Goal: Information Seeking & Learning: Learn about a topic

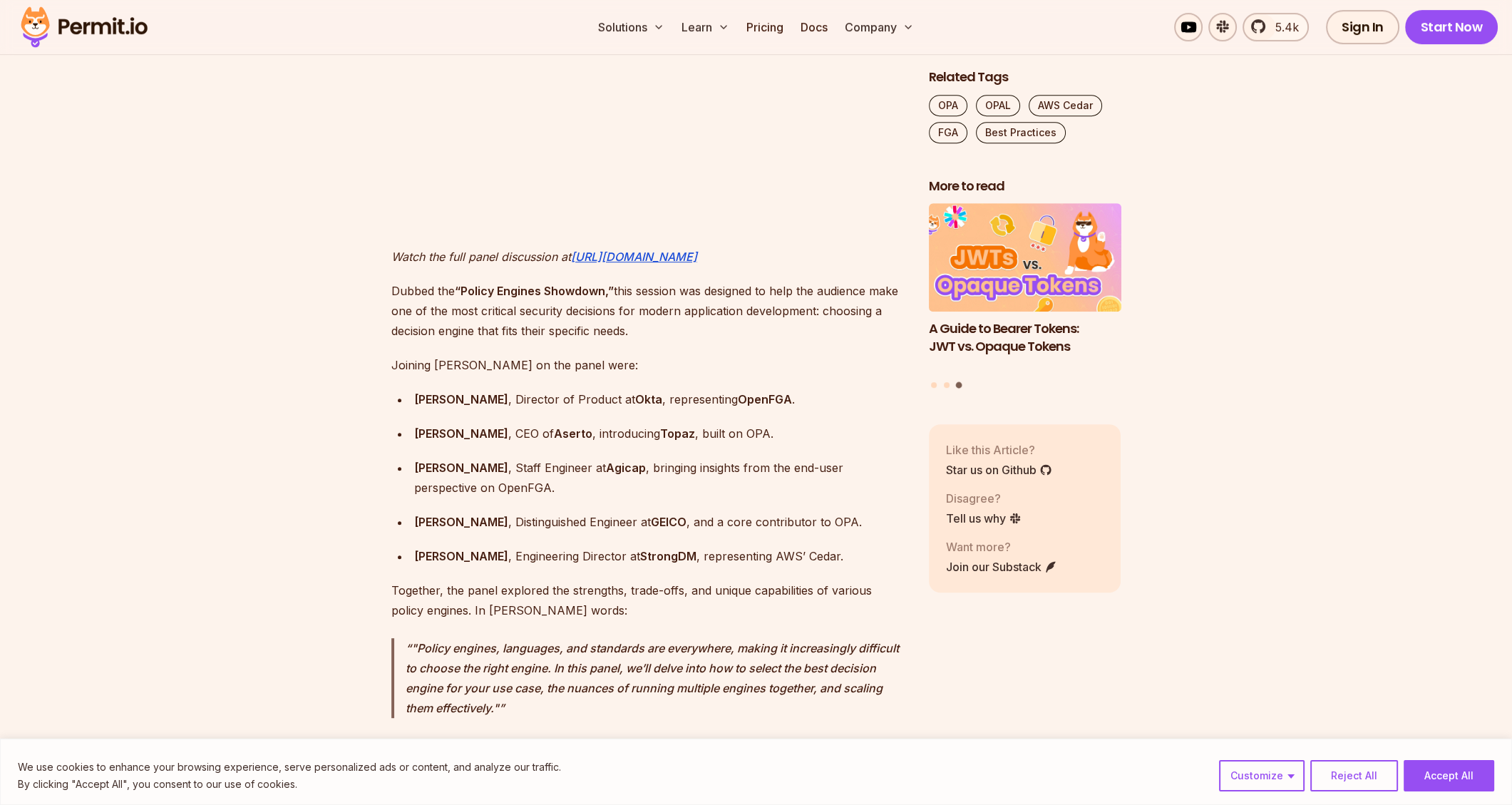
scroll to position [1152, 0]
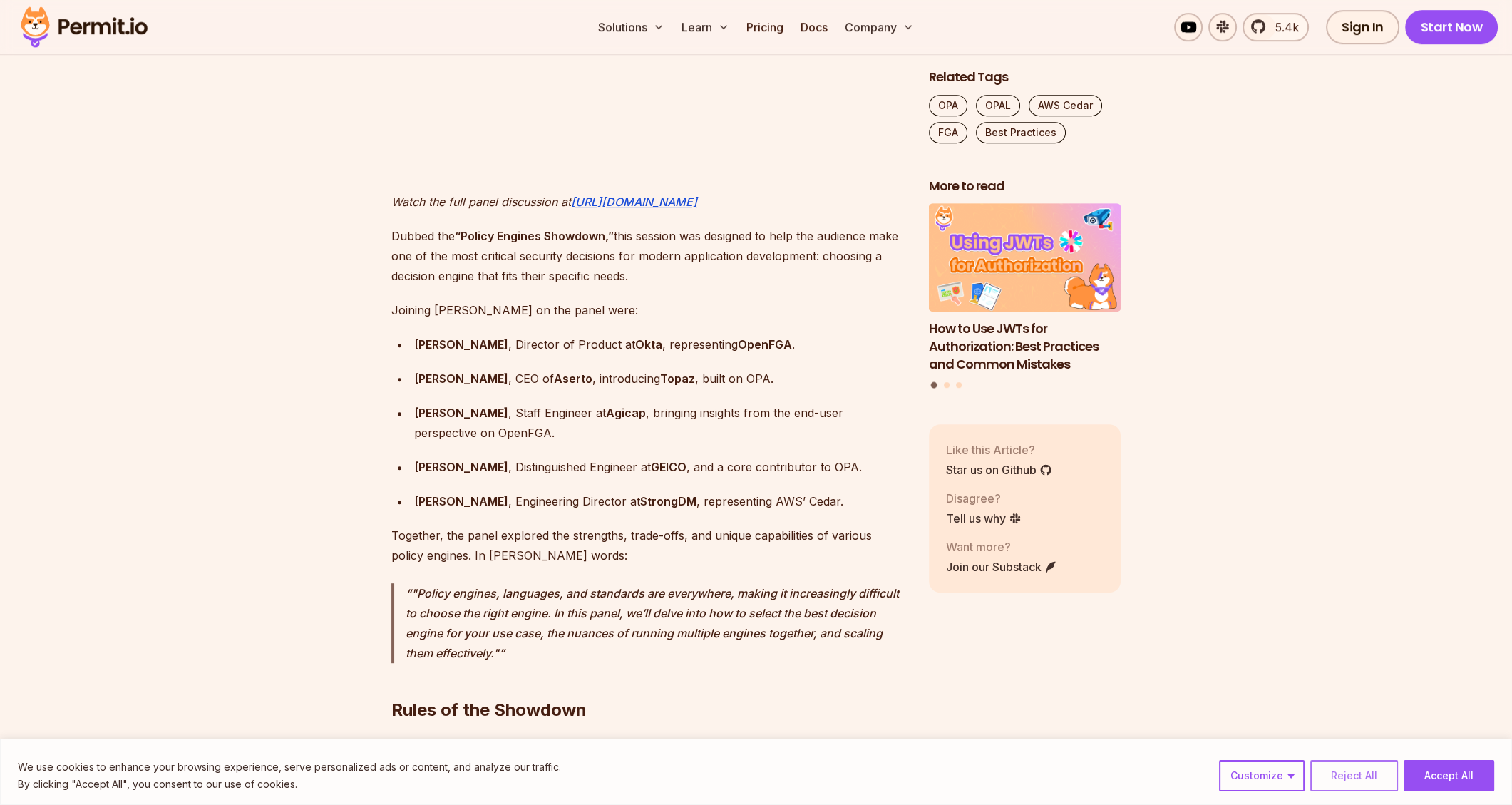
click at [1359, 777] on button "Reject All" at bounding box center [1353, 775] width 87 height 31
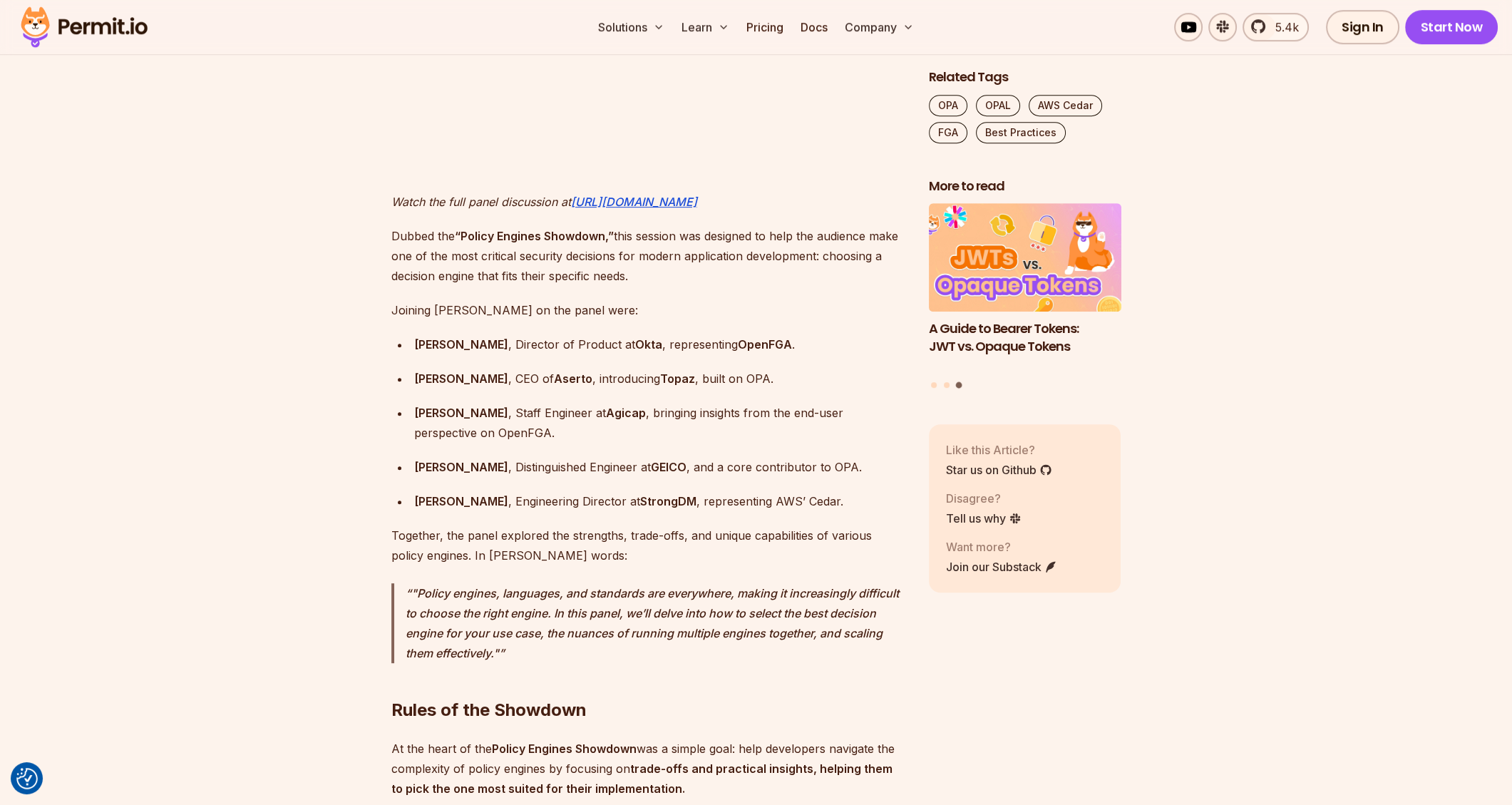
drag, startPoint x: 884, startPoint y: 412, endPoint x: 449, endPoint y: 387, distance: 435.7
click at [449, 402] on div "[PERSON_NAME] , Staff Engineer at [GEOGRAPHIC_DATA] , bringing insights from th…" at bounding box center [660, 422] width 492 height 40
click at [622, 263] on p "Dubbed the “Policy Engines Showdown,” this session was designed to help the aud…" at bounding box center [648, 256] width 514 height 60
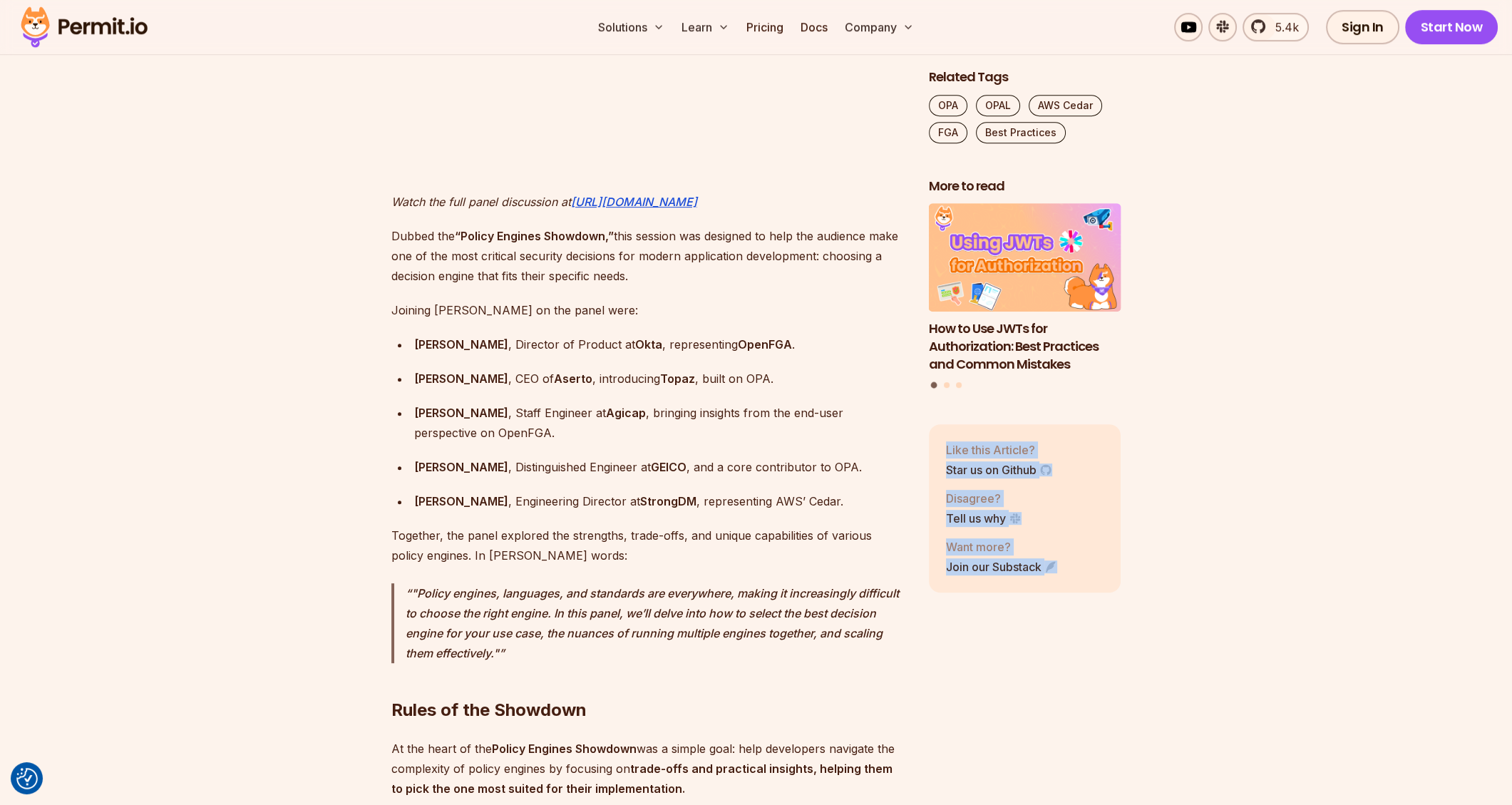
drag, startPoint x: 1129, startPoint y: 76, endPoint x: 1158, endPoint y: 579, distance: 503.8
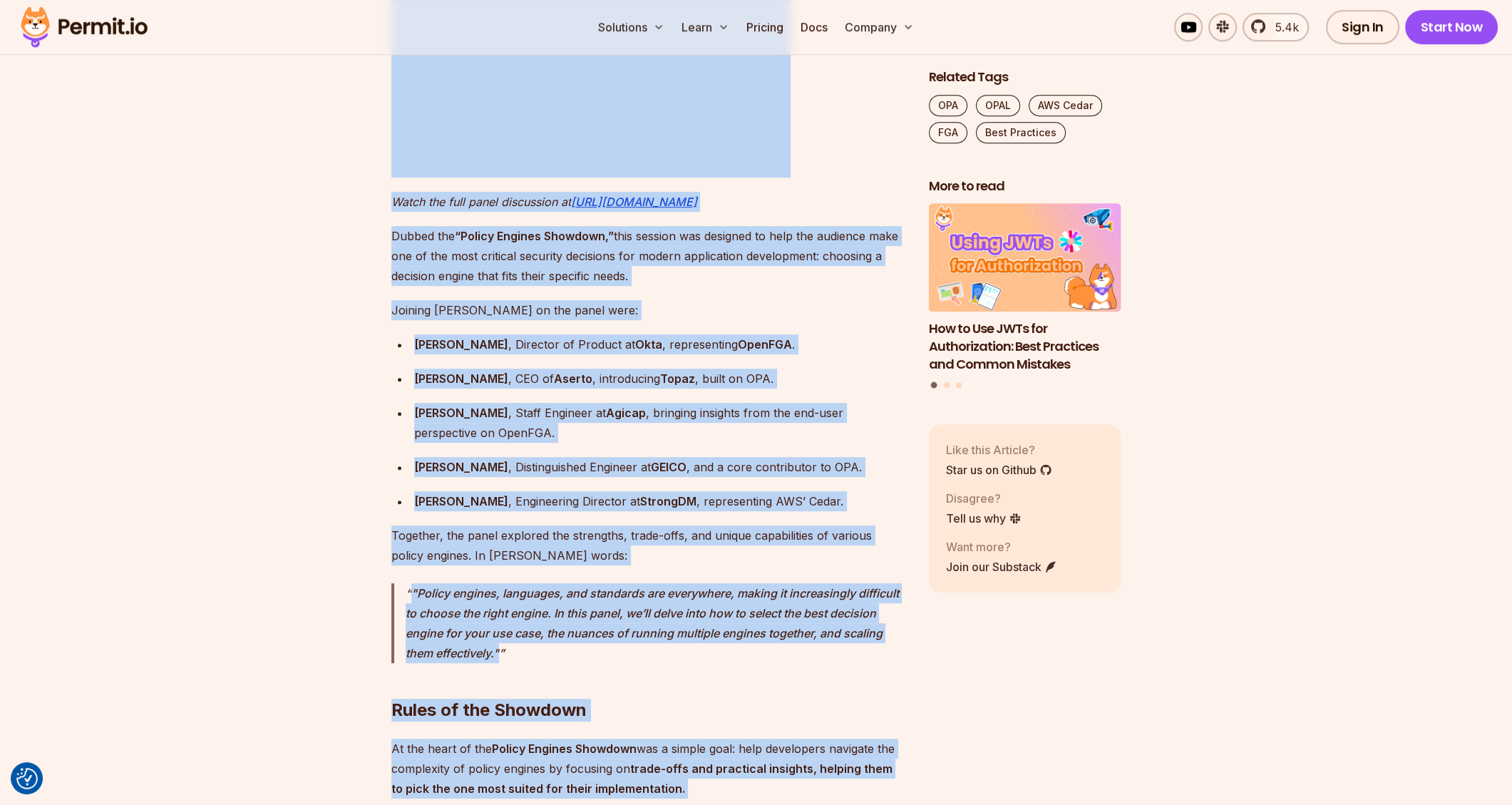
drag, startPoint x: 1173, startPoint y: 582, endPoint x: 912, endPoint y: 90, distance: 556.9
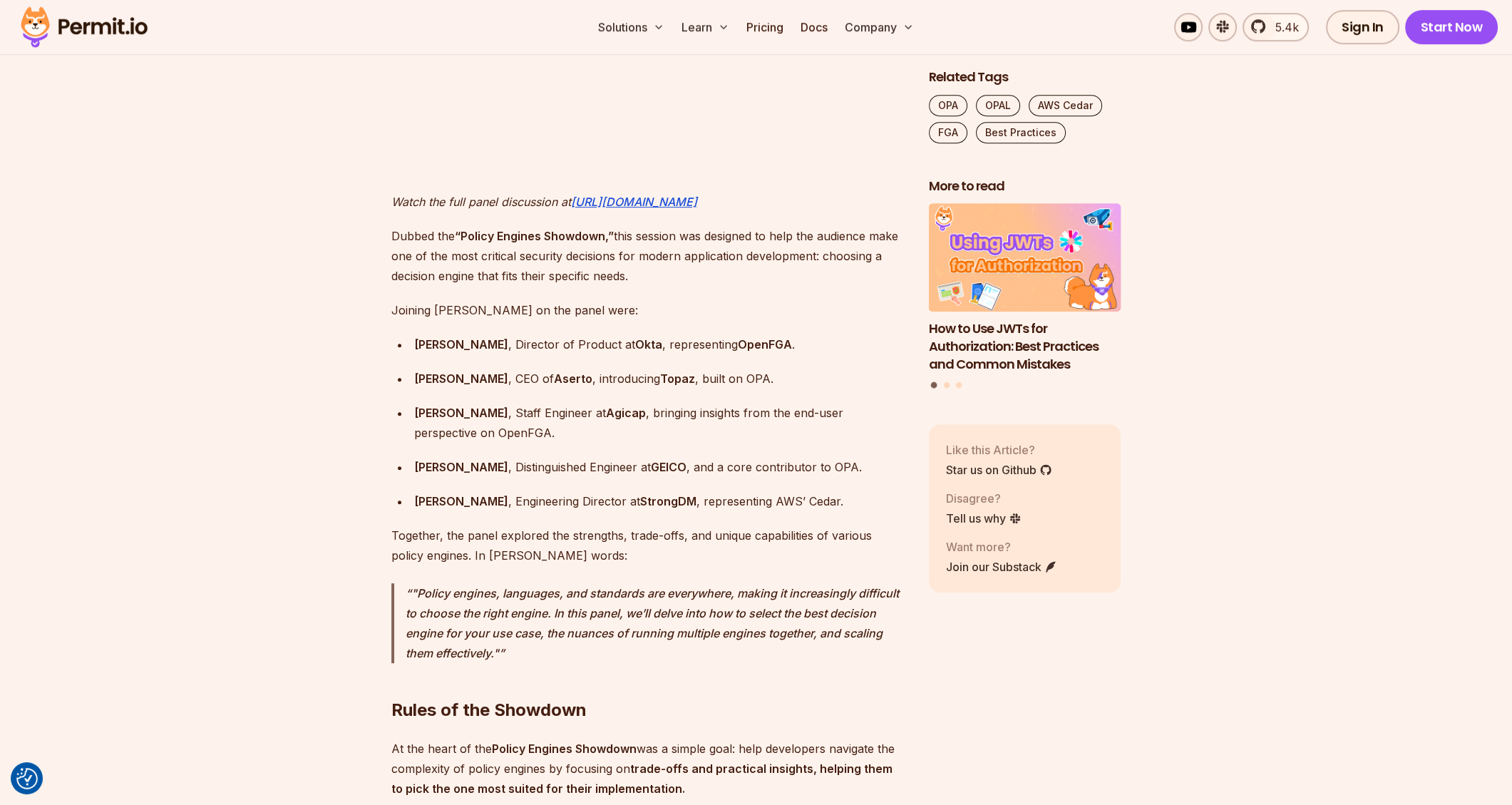
drag, startPoint x: 915, startPoint y: 75, endPoint x: 1173, endPoint y: 523, distance: 517.0
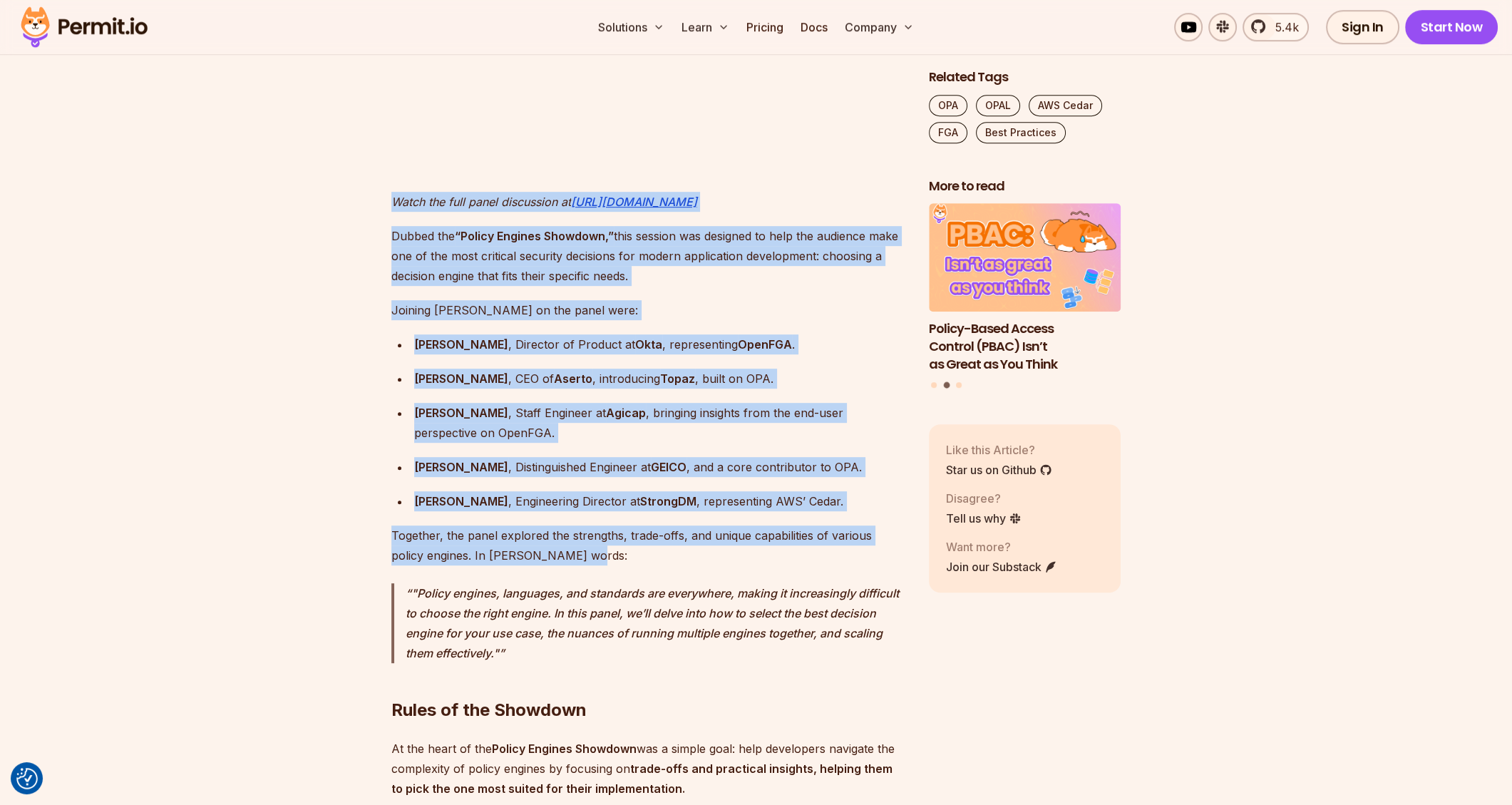
drag, startPoint x: 382, startPoint y: 175, endPoint x: 688, endPoint y: 539, distance: 475.5
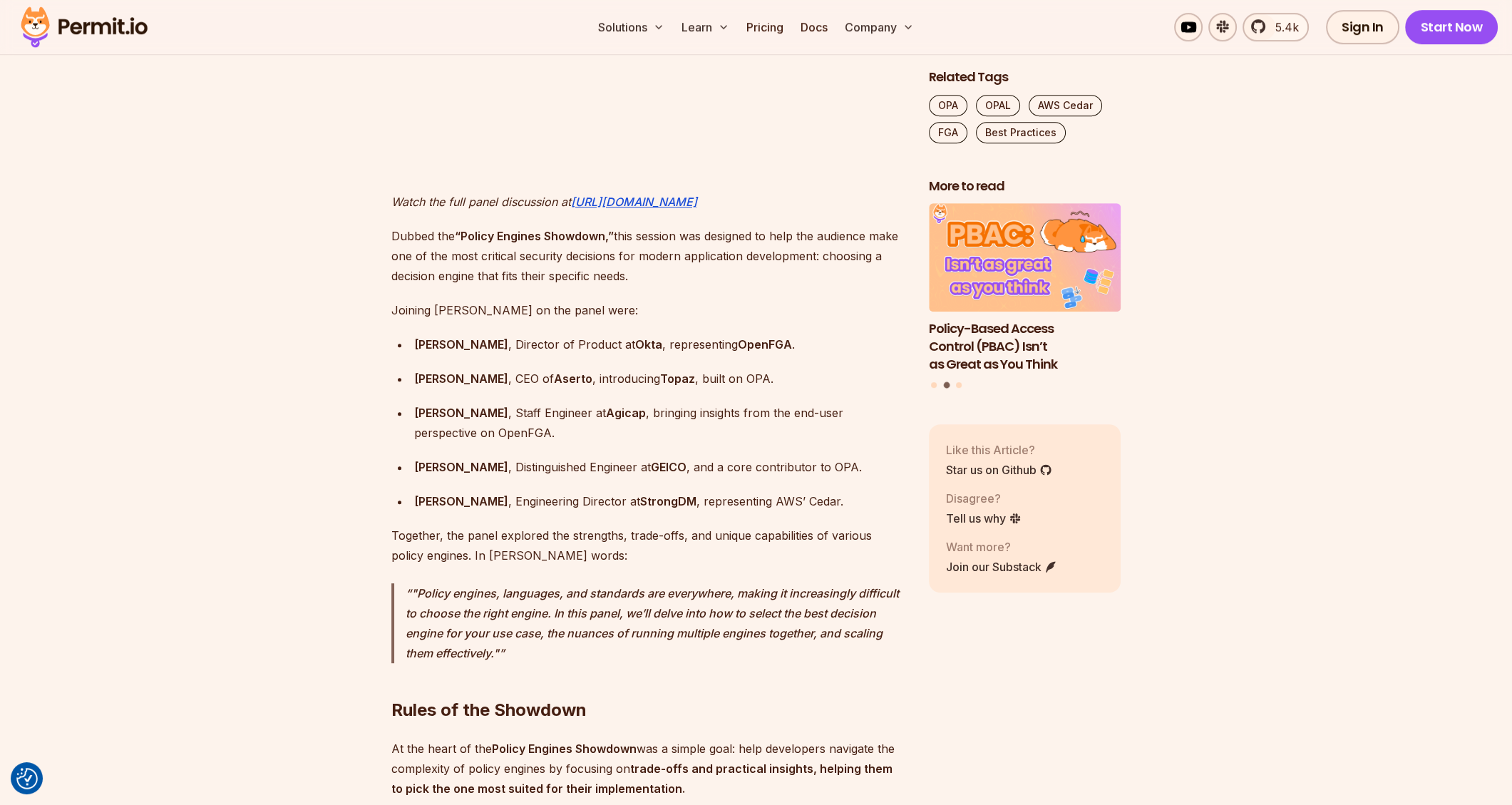
click at [797, 642] on h2 "Rules of the Showdown" at bounding box center [648, 682] width 514 height 80
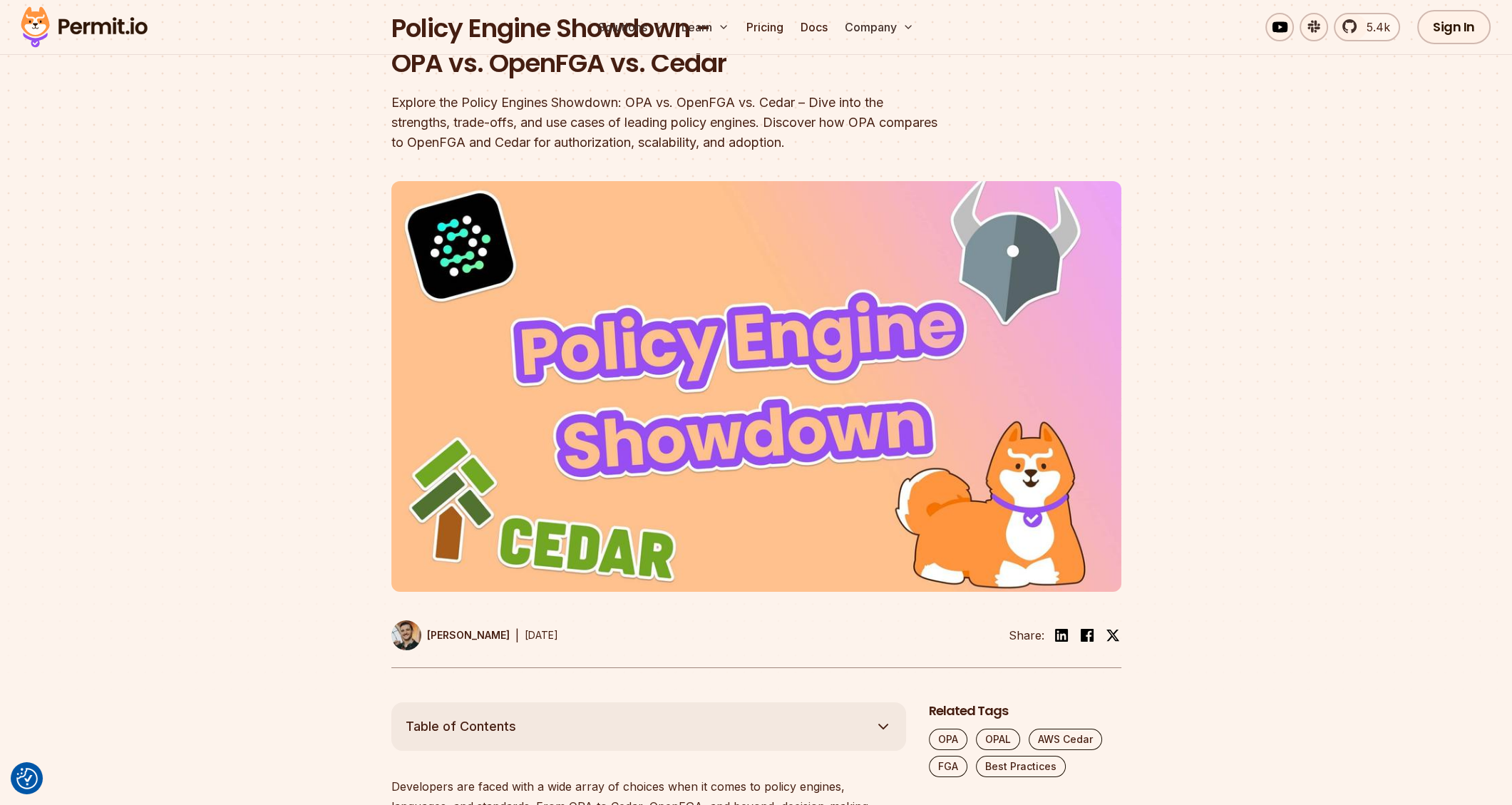
scroll to position [0, 0]
